Goal: Find specific page/section: Find specific page/section

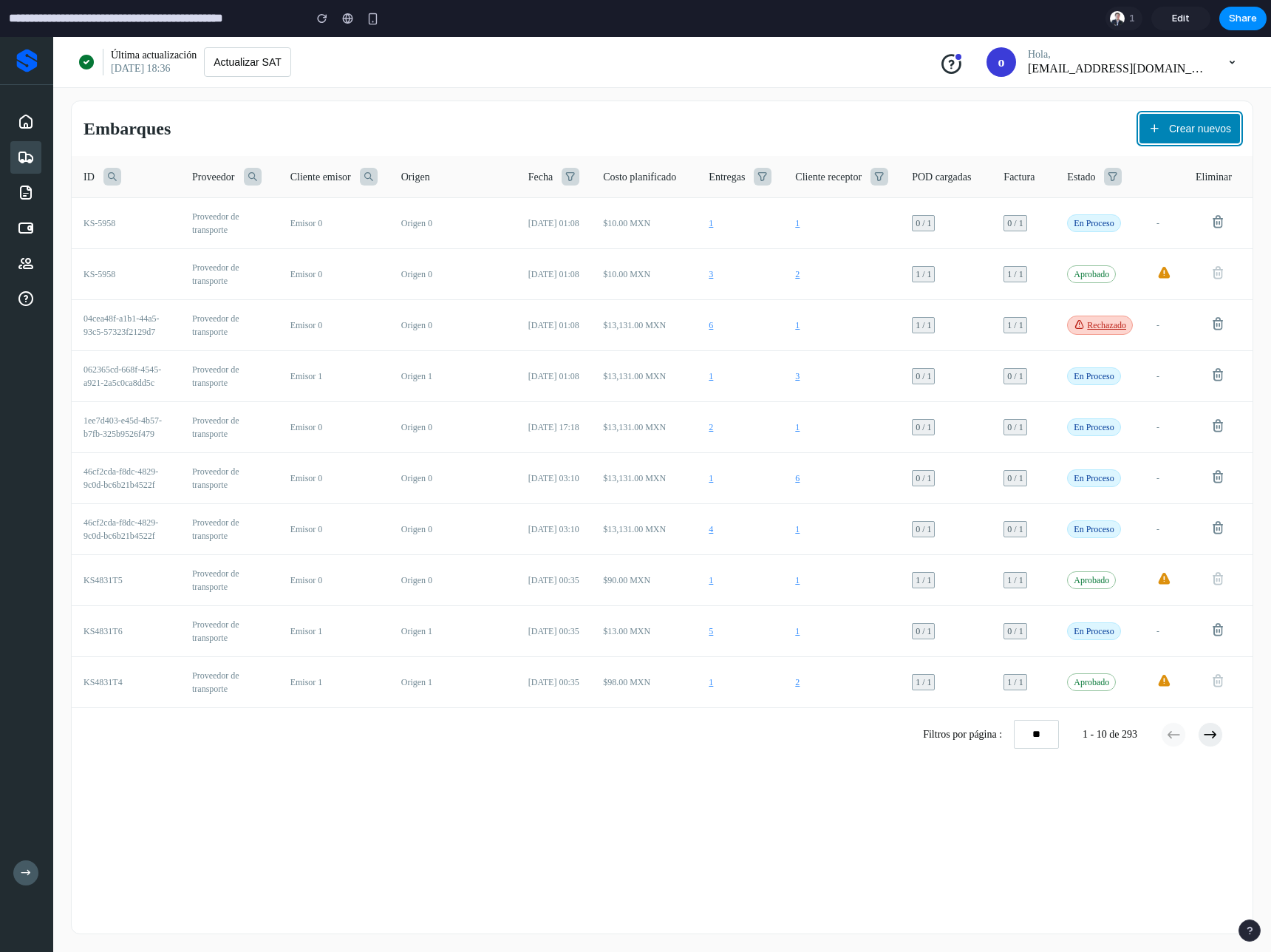
click at [1166, 141] on button "Crear nuevos" at bounding box center [1190, 128] width 102 height 31
click at [1106, 317] on span "Rechazado" at bounding box center [1100, 325] width 66 height 19
click at [1103, 330] on p "Rechazado" at bounding box center [1107, 324] width 39 height 10
click at [795, 324] on span "1" at bounding box center [798, 324] width 5 height 10
click at [562, 174] on icon at bounding box center [570, 176] width 18 height 18
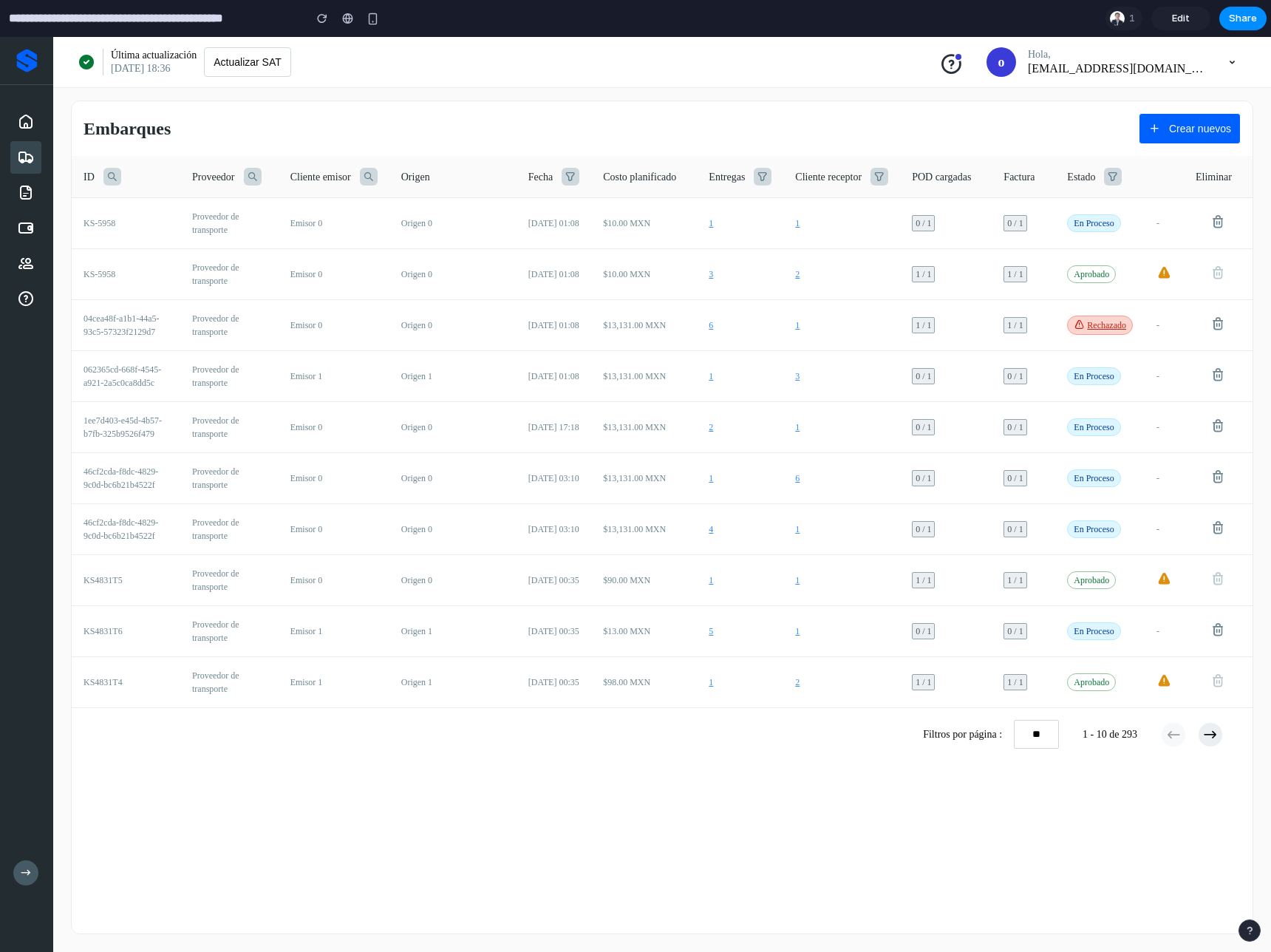
click at [568, 177] on icon at bounding box center [570, 176] width 18 height 18
click at [876, 181] on icon at bounding box center [879, 176] width 18 height 18
click at [868, 222] on input "text" at bounding box center [910, 218] width 145 height 15
click at [765, 177] on icon at bounding box center [762, 176] width 18 height 18
click at [764, 212] on input "text" at bounding box center [793, 218] width 145 height 15
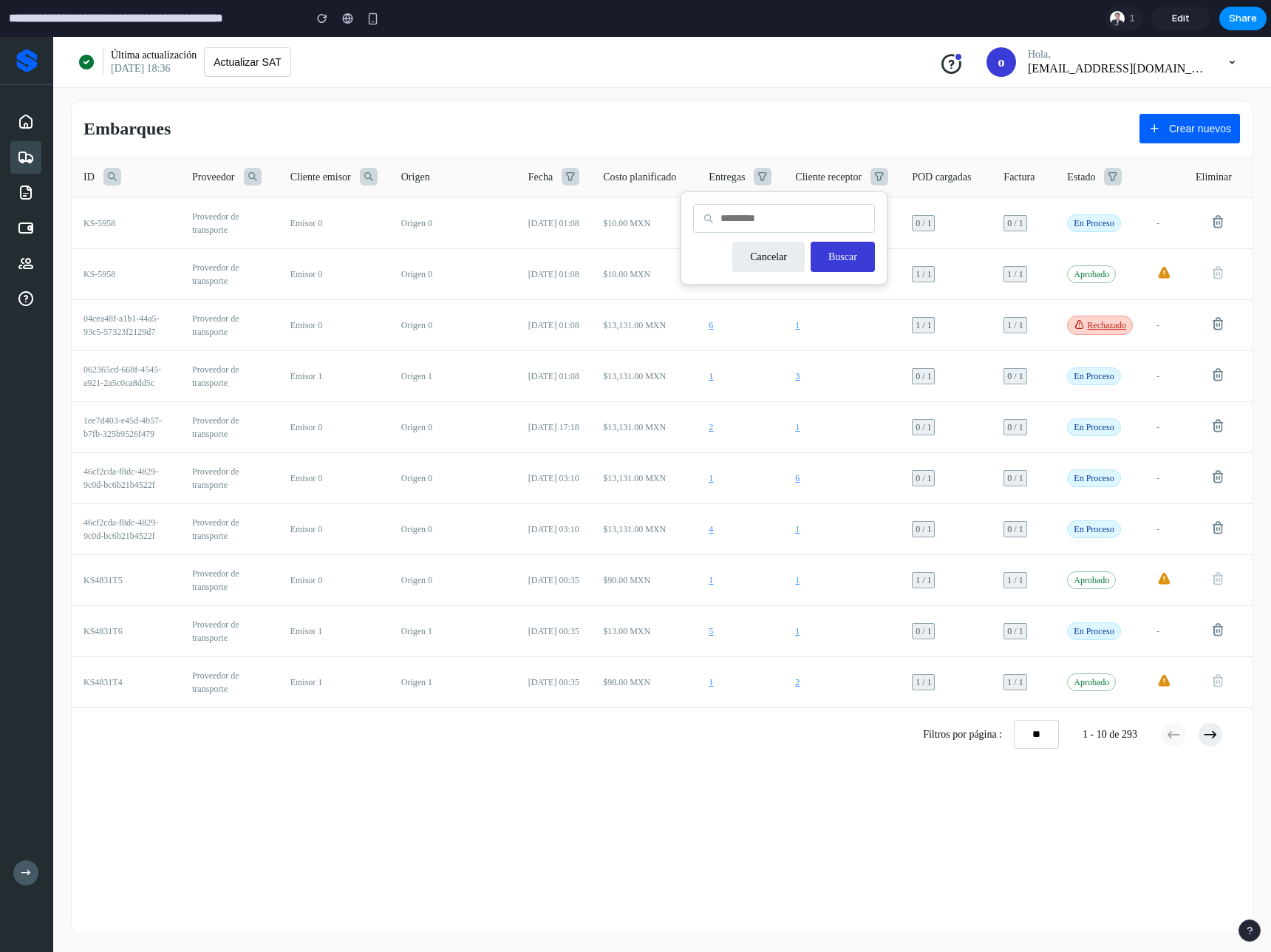
click at [768, 176] on icon at bounding box center [762, 176] width 18 height 18
click at [763, 171] on icon at bounding box center [762, 176] width 18 height 18
click at [775, 257] on button "Cancelar" at bounding box center [768, 257] width 72 height 30
click at [104, 169] on div at bounding box center [112, 176] width 18 height 18
click at [109, 170] on icon at bounding box center [112, 176] width 18 height 18
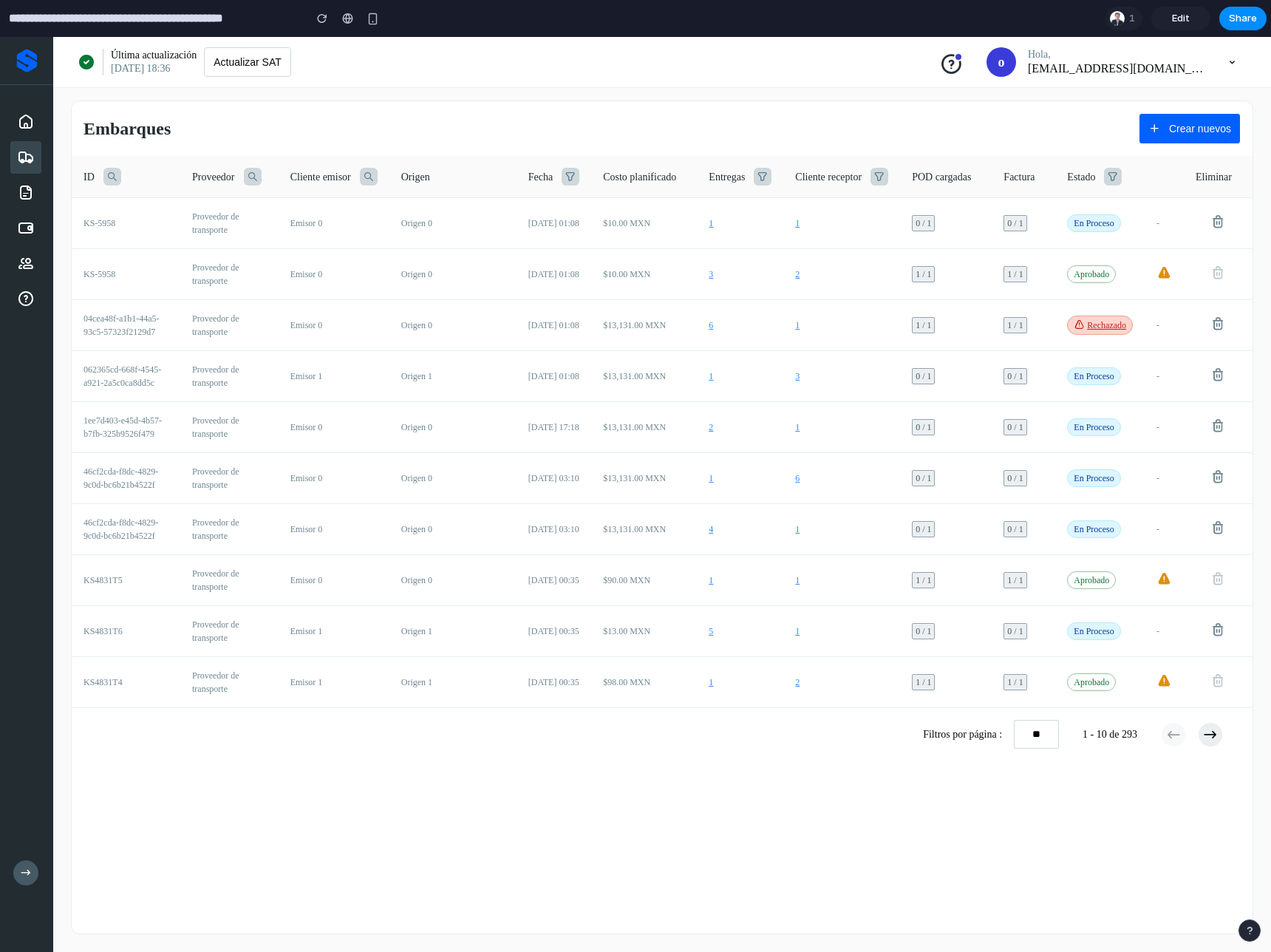
click at [514, 139] on div "Embarques Crear nuevos" at bounding box center [662, 123] width 1181 height 43
